Goal: Task Accomplishment & Management: Complete application form

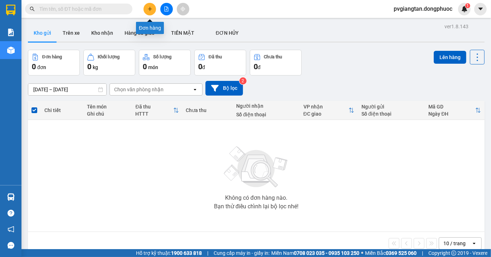
click at [150, 11] on button at bounding box center [149, 9] width 13 height 13
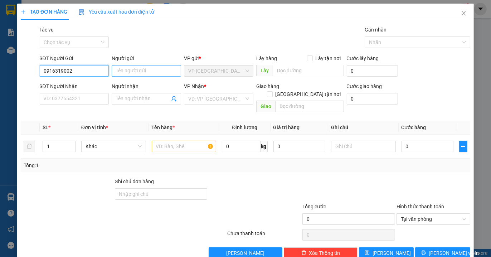
type input "0916319002"
click at [133, 75] on input "Người gửi" at bounding box center [146, 70] width 69 height 11
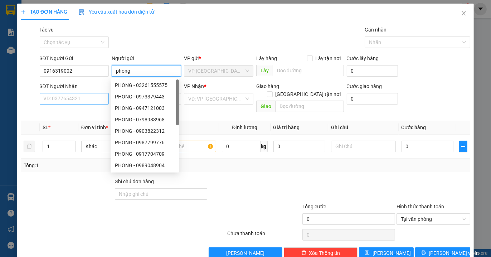
type input "phong"
click at [58, 99] on input "SĐT Người Nhận" at bounding box center [74, 98] width 69 height 11
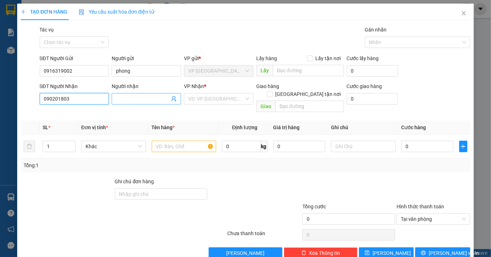
type input "0902018030"
click at [82, 111] on div "0902018030 - QUYỀN" at bounding box center [73, 113] width 60 height 8
type input "QUYỀN"
type input "60.000"
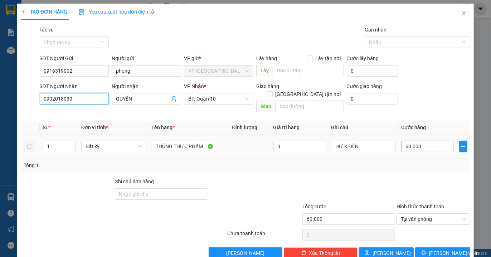
type input "0902018030"
click at [424, 142] on input "60.000" at bounding box center [428, 146] width 52 height 11
type input "0"
type input "5"
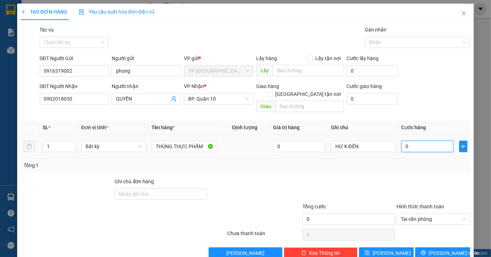
type input "005"
type input "50"
type input "0.050"
click at [417, 165] on div "Transit Pickup Surcharge Ids Transit Deliver Surcharge Ids Transit Deliver Surc…" at bounding box center [245, 142] width 449 height 233
type input "50.000"
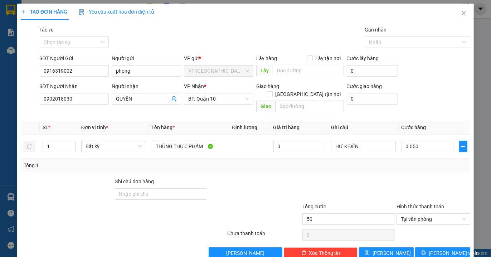
type input "50.000"
click at [426, 250] on icon "printer" at bounding box center [423, 252] width 5 height 5
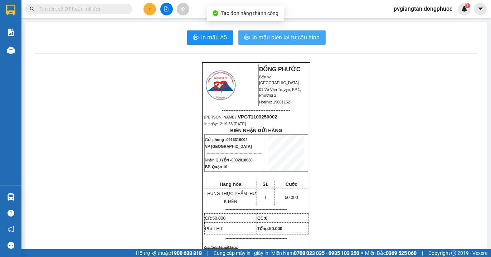
click at [274, 36] on span "In mẫu biên lai tự cấu hình" at bounding box center [286, 37] width 67 height 9
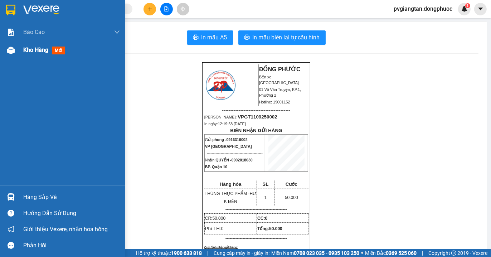
click at [40, 47] on span "Kho hàng" at bounding box center [35, 50] width 25 height 7
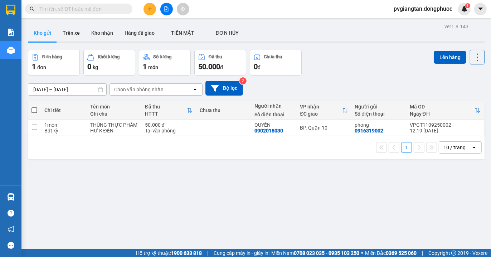
click at [37, 108] on span at bounding box center [34, 110] width 6 height 6
click at [34, 107] on input "checkbox" at bounding box center [34, 107] width 0 height 0
checkbox input "true"
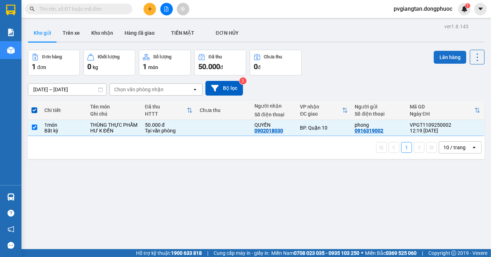
click at [438, 59] on button "Lên hàng" at bounding box center [450, 57] width 33 height 13
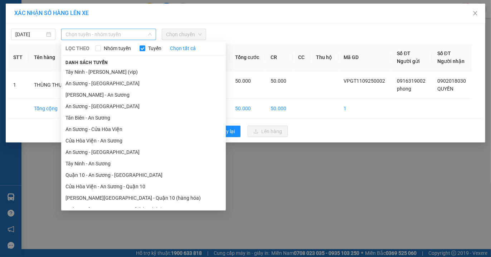
click at [121, 34] on span "Chọn tuyến - nhóm tuyến" at bounding box center [108, 34] width 86 height 11
click at [122, 72] on li "Tây Ninh - [PERSON_NAME] (vip)" at bounding box center [143, 71] width 165 height 11
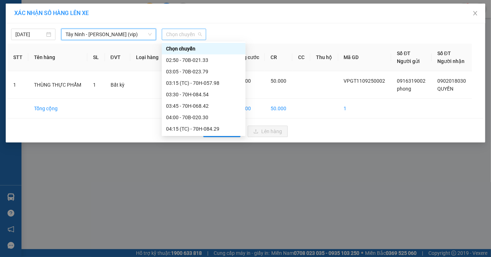
click at [187, 34] on span "Chọn chuyến" at bounding box center [184, 34] width 36 height 11
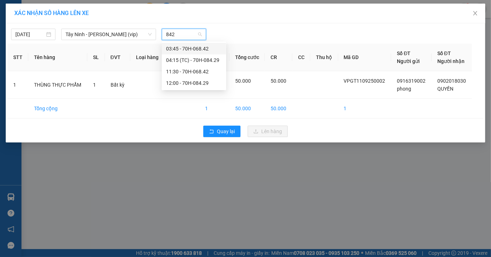
type input "8429"
click at [191, 59] on div "12:00 - 70H-084.29" at bounding box center [194, 60] width 56 height 8
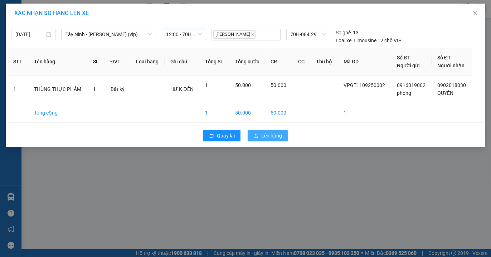
click at [269, 133] on span "Lên hàng" at bounding box center [271, 136] width 21 height 8
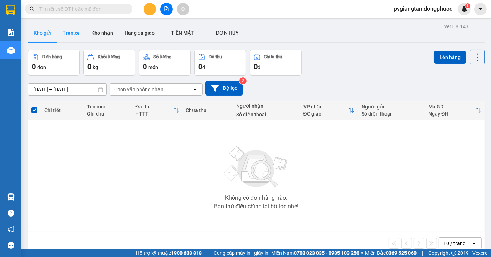
click at [64, 27] on button "Trên xe" at bounding box center [71, 32] width 29 height 17
